Goal: Task Accomplishment & Management: Complete application form

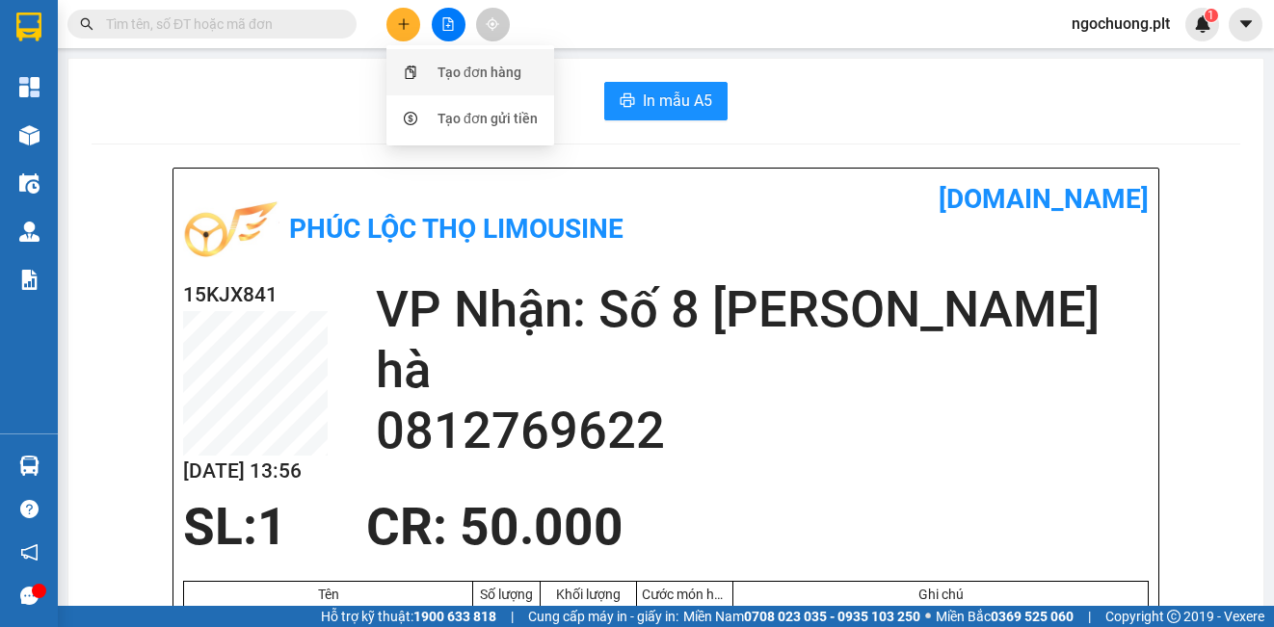
click at [449, 71] on div "Tạo đơn hàng" at bounding box center [480, 72] width 84 height 21
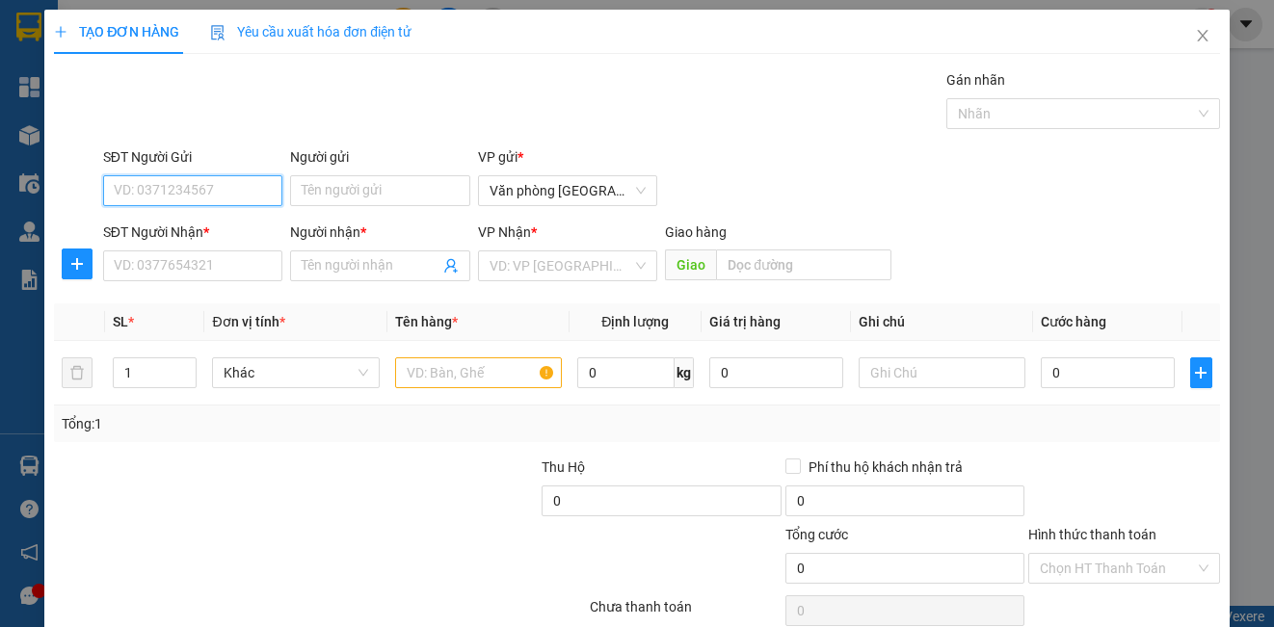
click at [226, 187] on input "SĐT Người Gửi" at bounding box center [192, 190] width 179 height 31
type input "0836804445"
click at [318, 193] on input "Người gửi" at bounding box center [379, 190] width 179 height 31
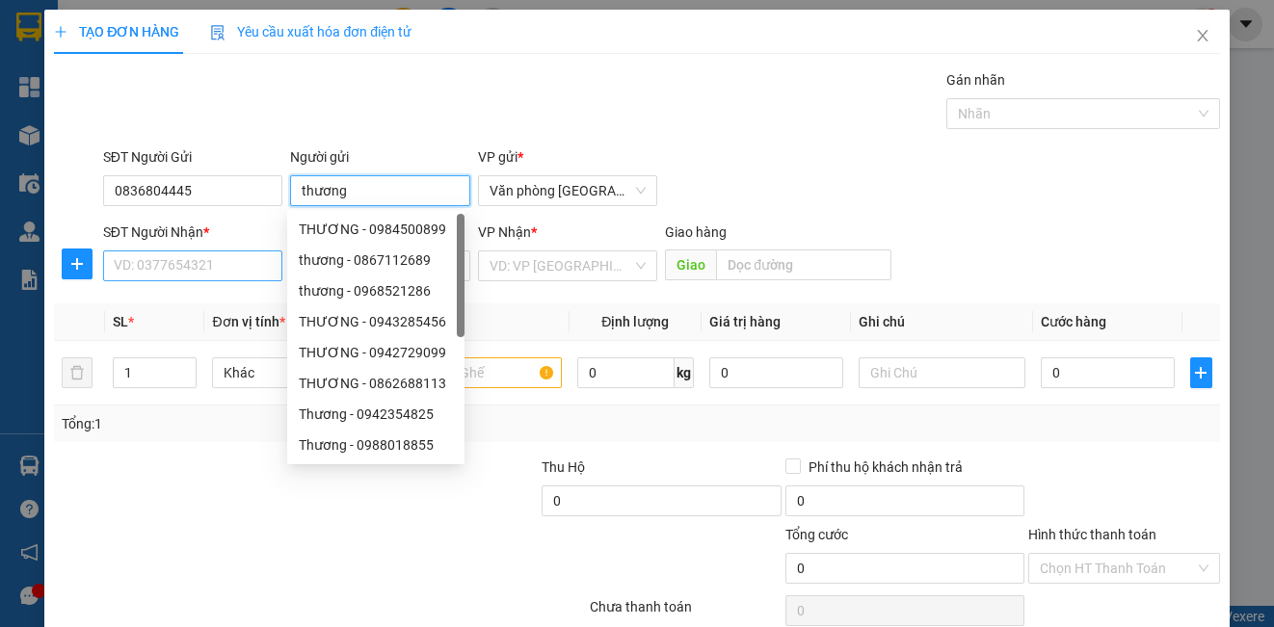
type input "thương"
click at [187, 268] on input "SĐT Người Nhận *" at bounding box center [192, 266] width 179 height 31
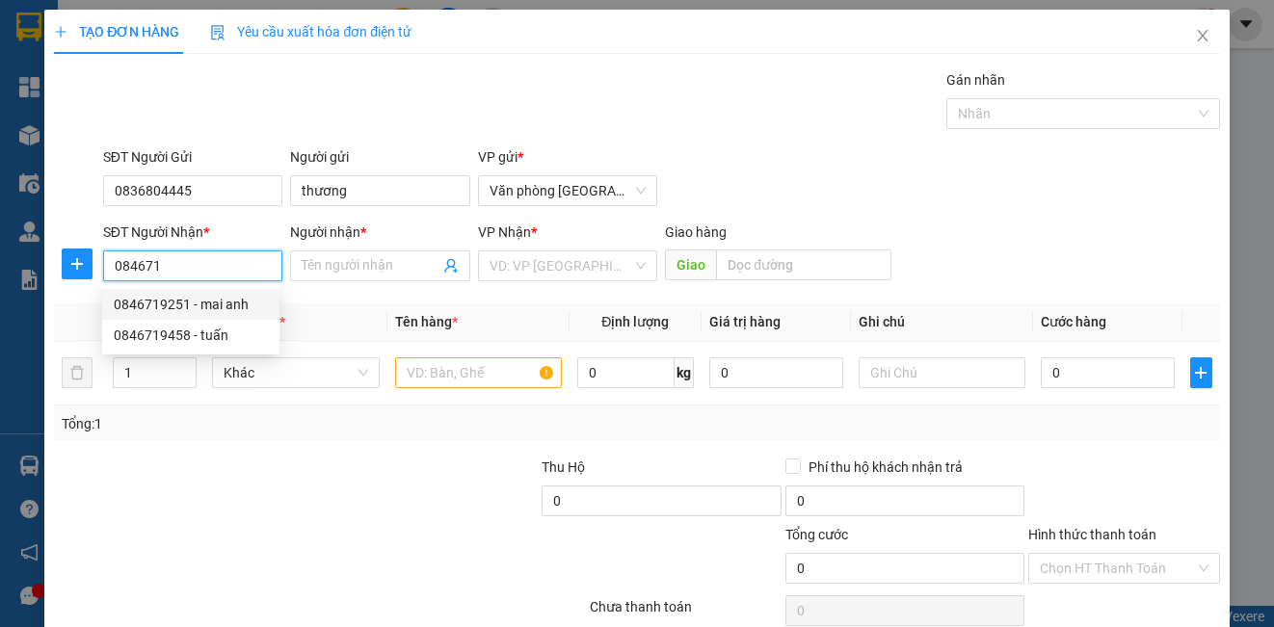
click at [173, 309] on div "0846719251 - mai anh" at bounding box center [191, 304] width 154 height 21
type input "0846719251"
type input "mai anh"
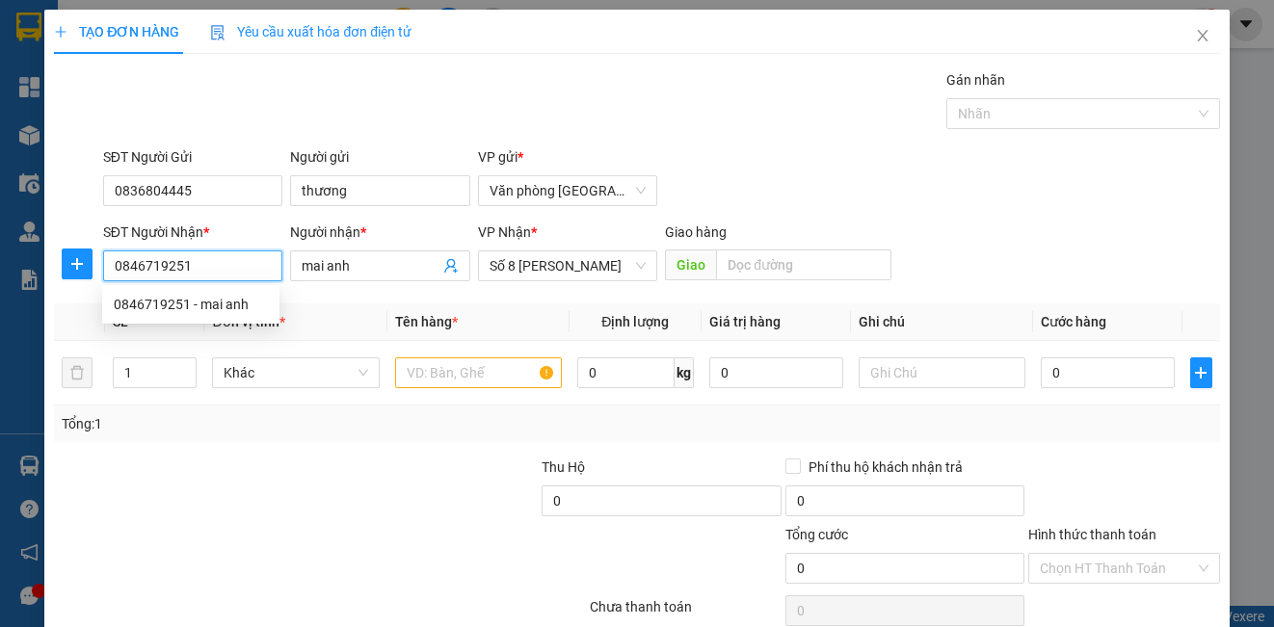
type input "30.000"
click at [165, 310] on div "0846719251 - mai anh" at bounding box center [191, 304] width 154 height 21
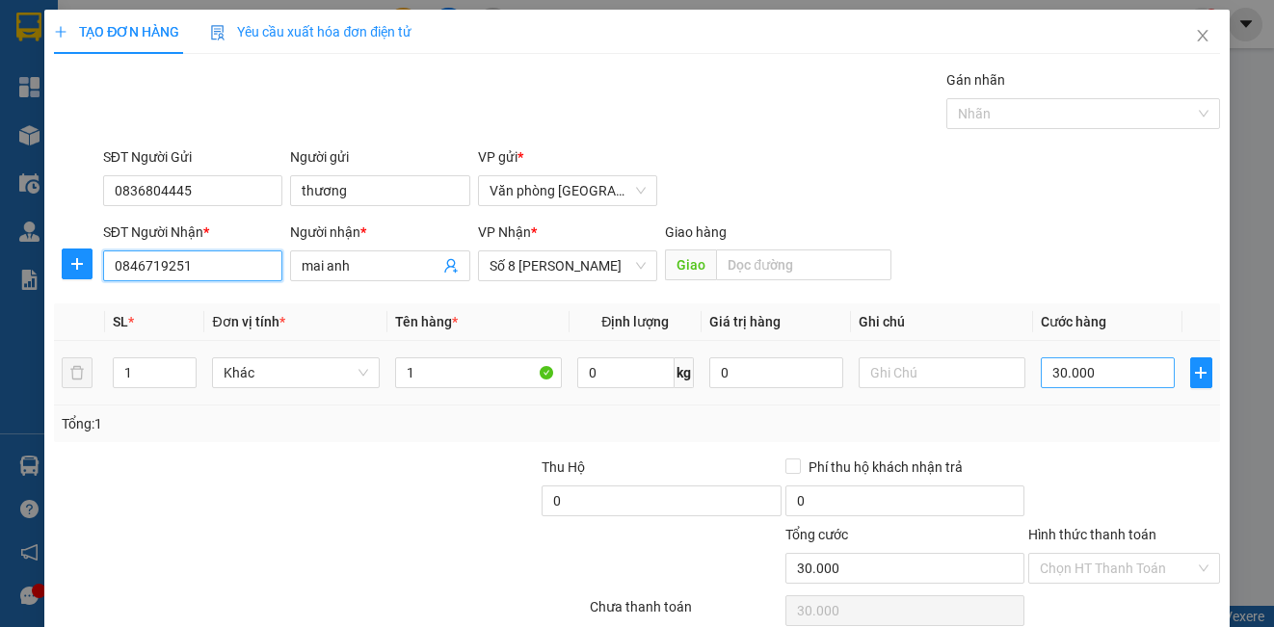
type input "0846719251"
click at [1086, 370] on input "30.000" at bounding box center [1108, 373] width 134 height 31
type input "4"
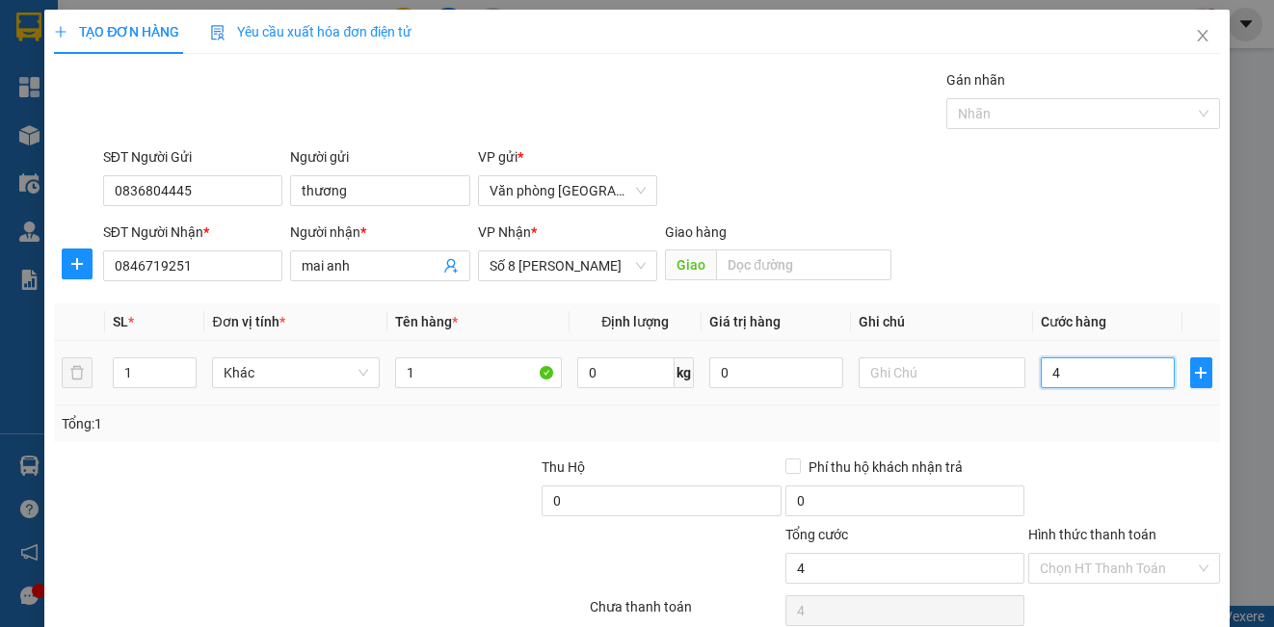
type input "40"
type input "400"
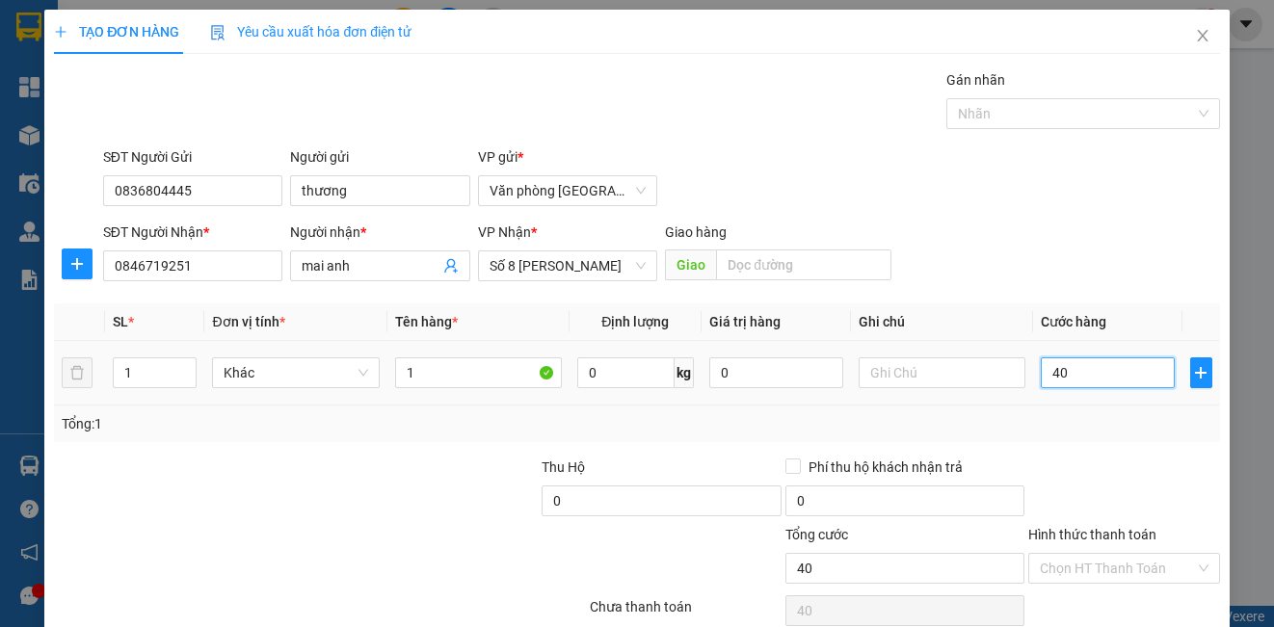
type input "400"
type input "4.000"
type input "40.000"
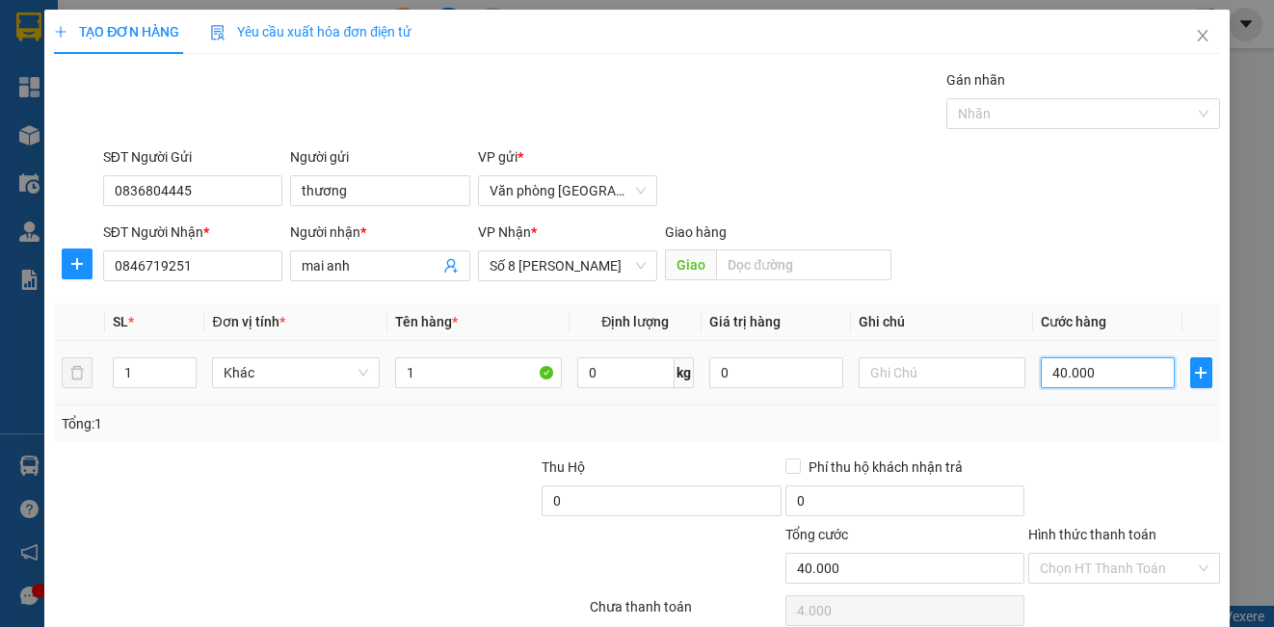
type input "40.000"
click at [1193, 567] on div "Chọn HT Thanh Toán" at bounding box center [1123, 568] width 191 height 31
type input "40.000"
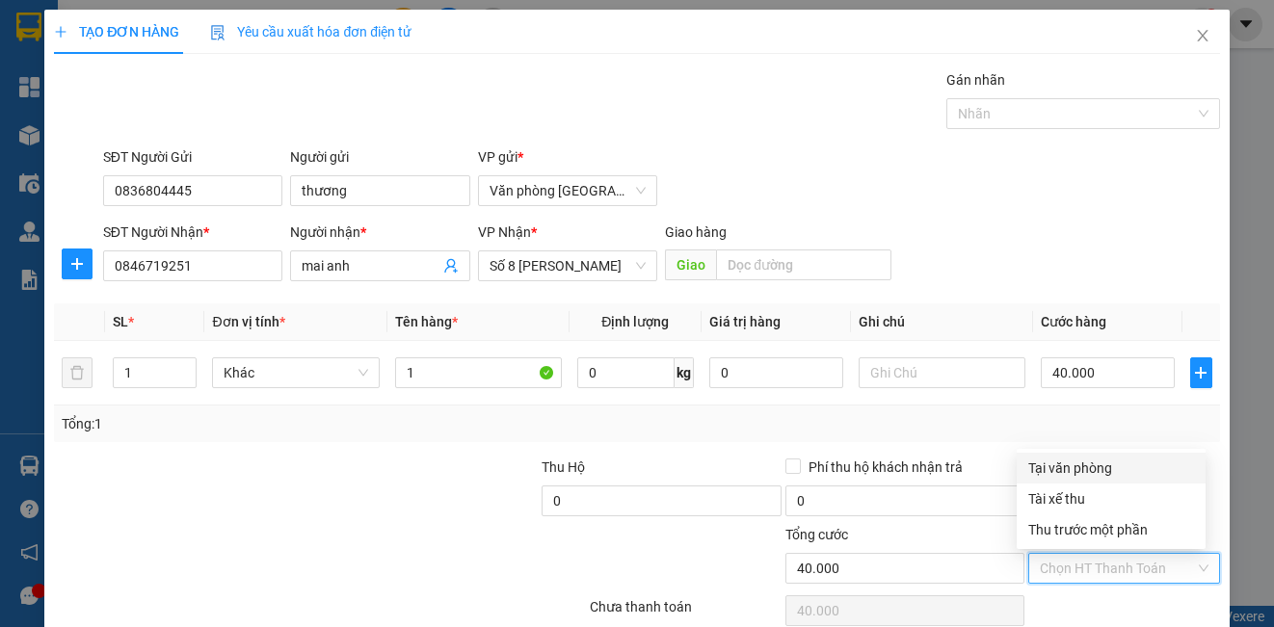
click at [1075, 467] on div "Tại văn phòng" at bounding box center [1111, 468] width 166 height 21
type input "0"
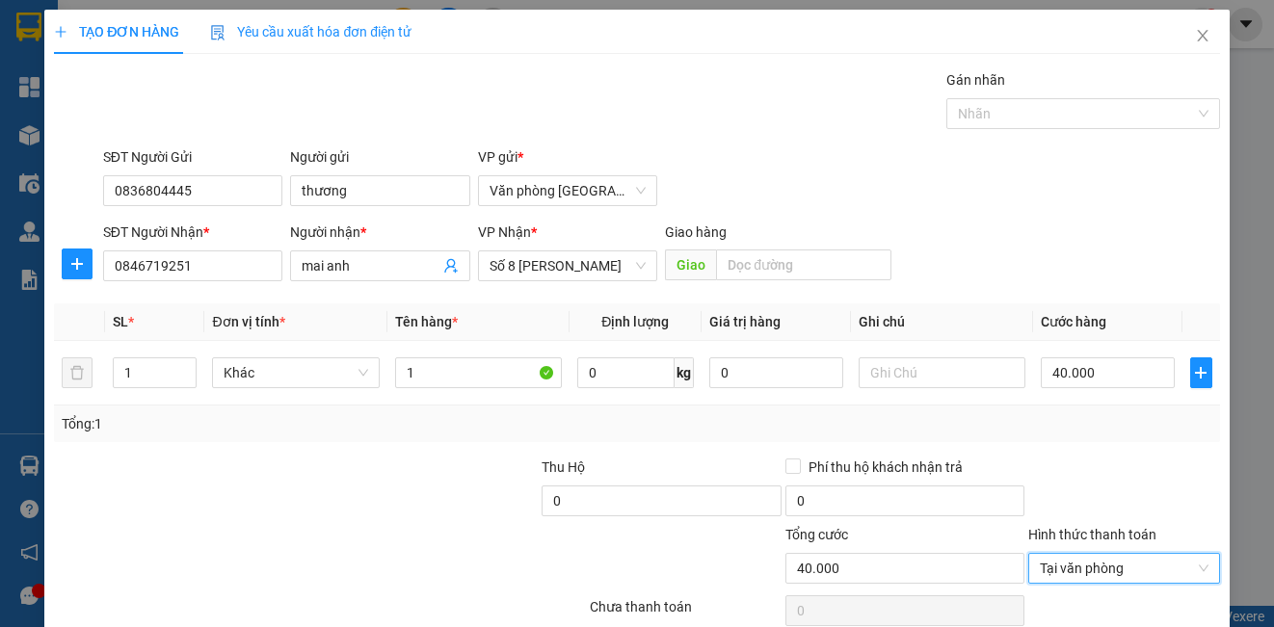
scroll to position [86, 0]
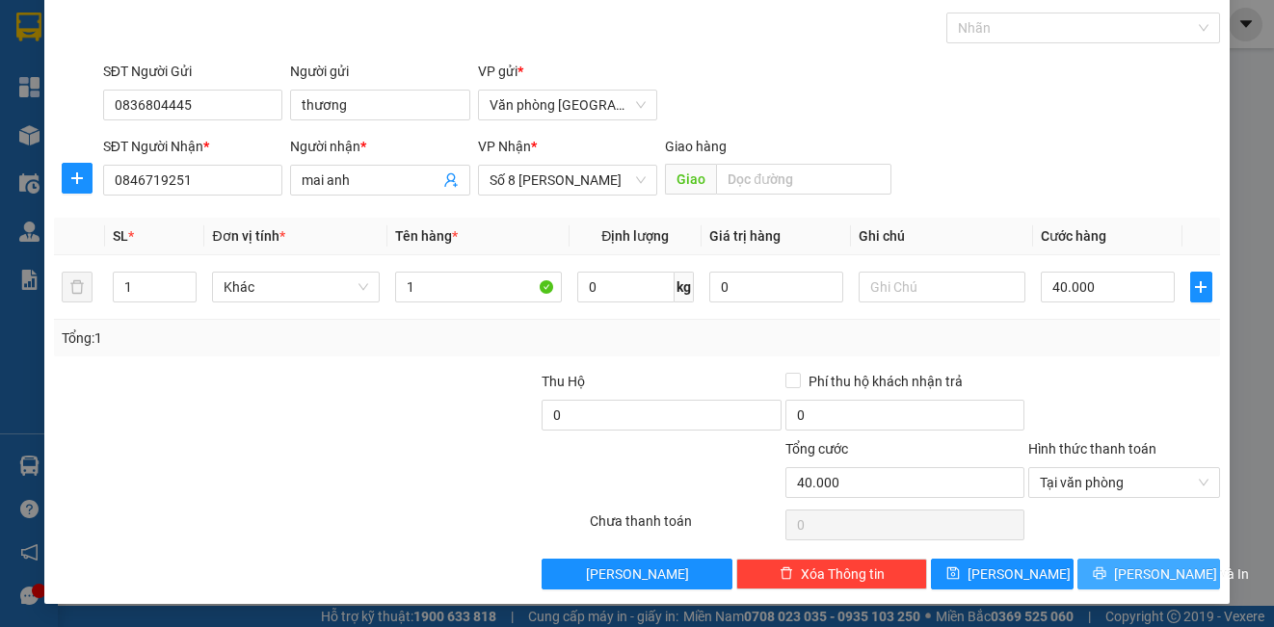
click at [1124, 578] on span "[PERSON_NAME] và In" at bounding box center [1181, 574] width 135 height 21
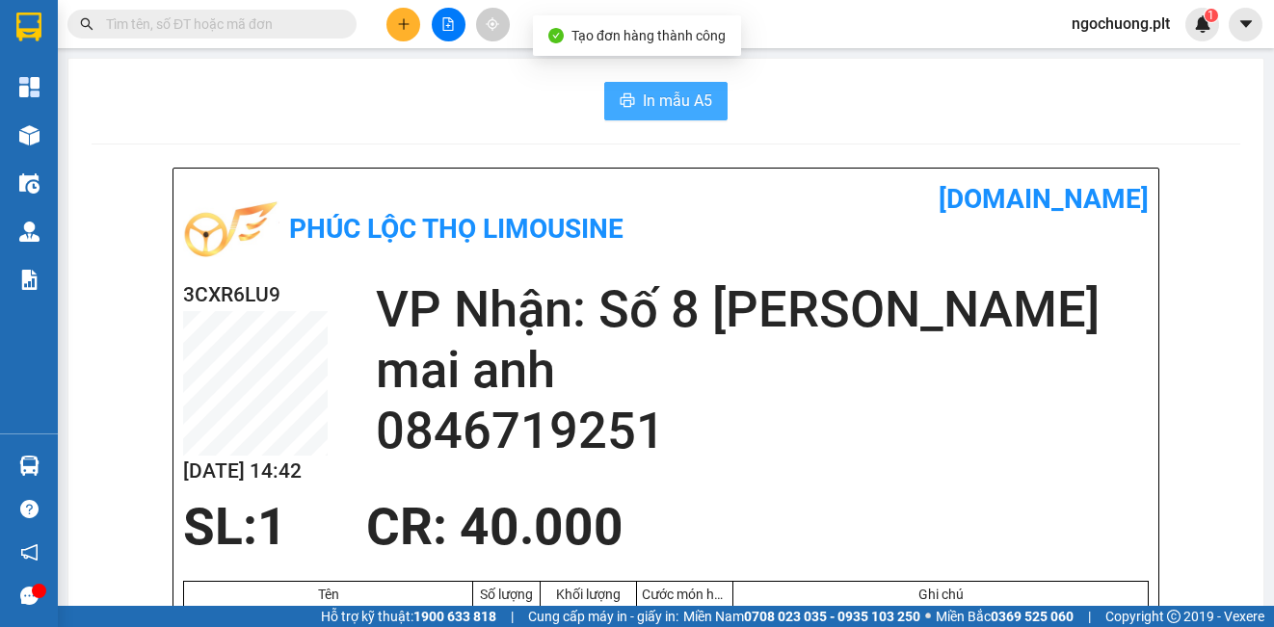
click at [684, 95] on span "In mẫu A5" at bounding box center [677, 101] width 69 height 24
